Goal: Complete application form: Complete application form

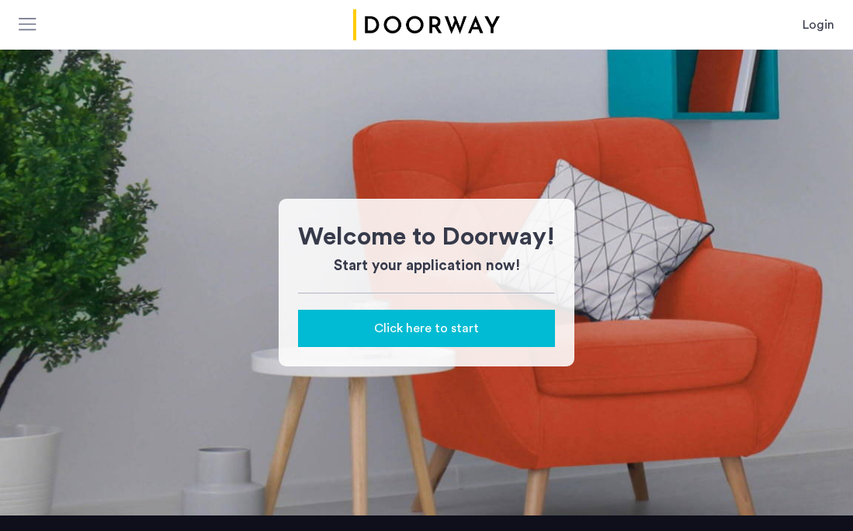
click at [465, 322] on span "Click here to start" at bounding box center [426, 328] width 105 height 19
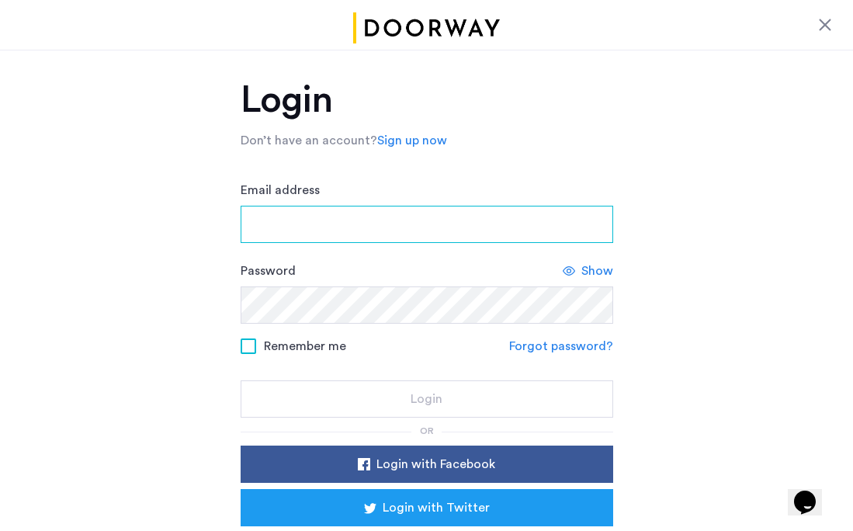
click at [367, 232] on input "Email address" at bounding box center [427, 224] width 373 height 37
type input "**********"
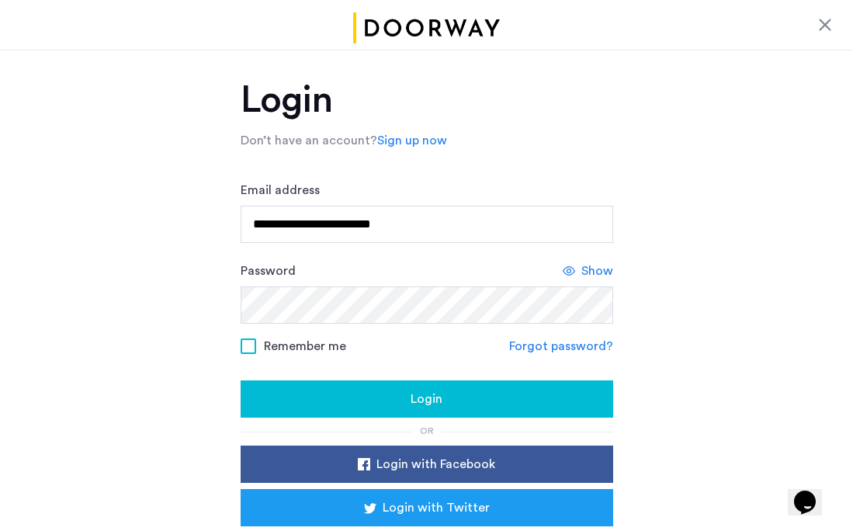
click at [378, 417] on button "Login" at bounding box center [427, 399] width 373 height 37
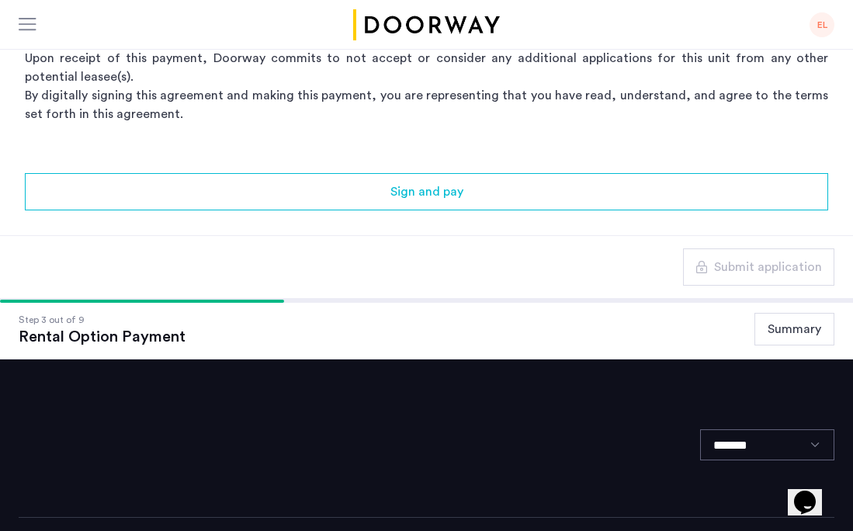
scroll to position [454, 0]
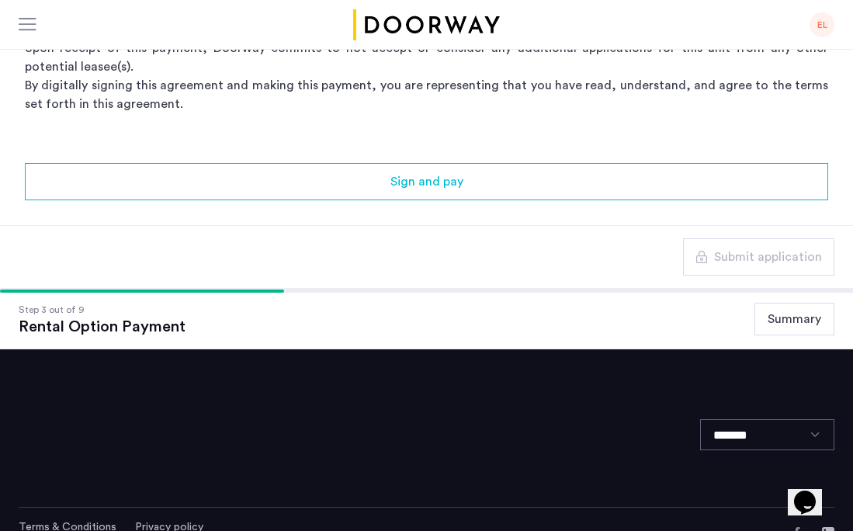
click at [794, 331] on button "Summary" at bounding box center [795, 319] width 80 height 33
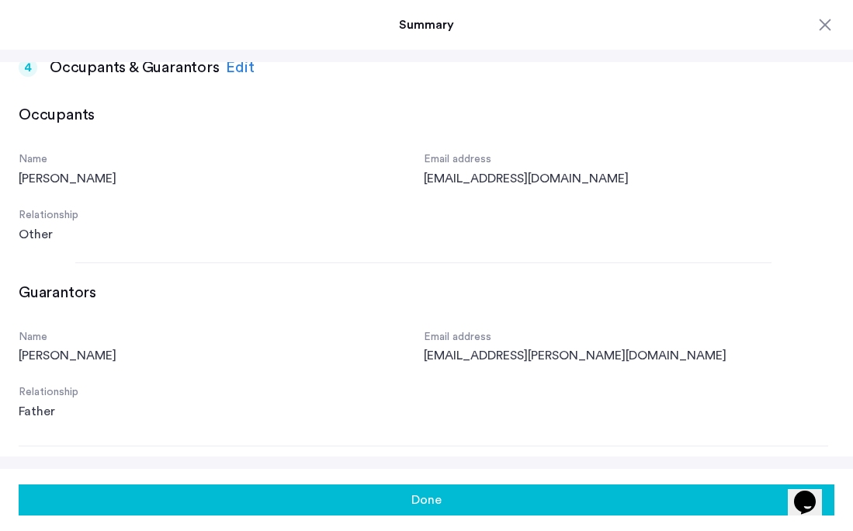
scroll to position [462, 0]
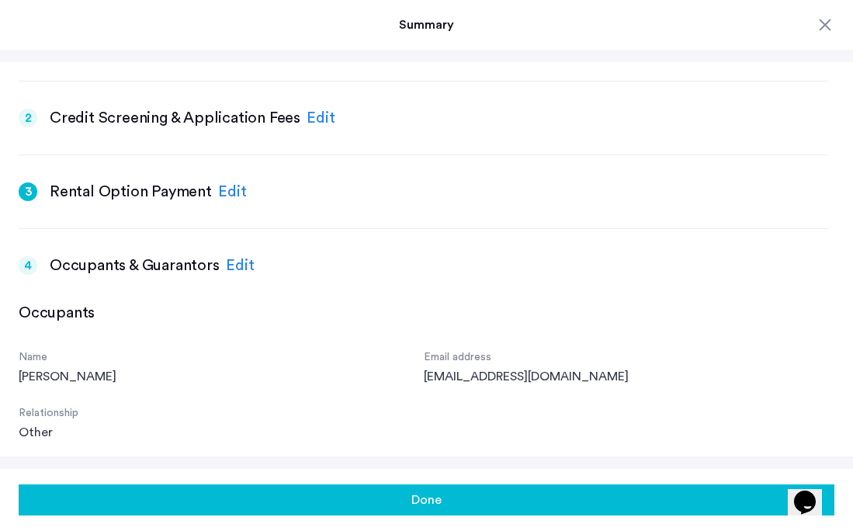
click at [228, 267] on div "Edit" at bounding box center [240, 265] width 29 height 23
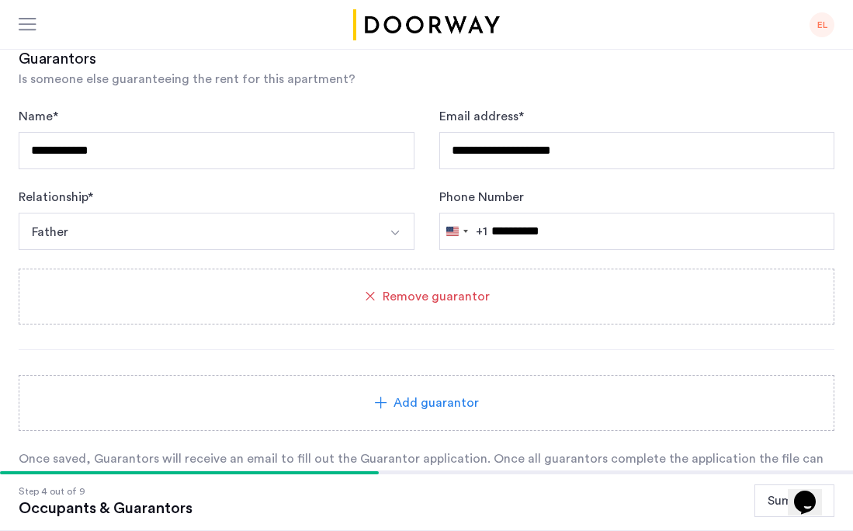
scroll to position [756, 0]
